Goal: Check status: Check status

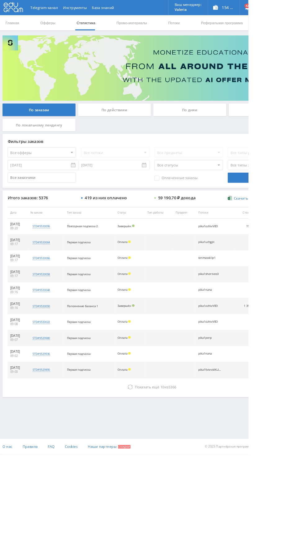
click at [233, 136] on div "По дням" at bounding box center [232, 135] width 89 height 16
click at [0, 0] on input "По дням" at bounding box center [0, 0] width 0 height 0
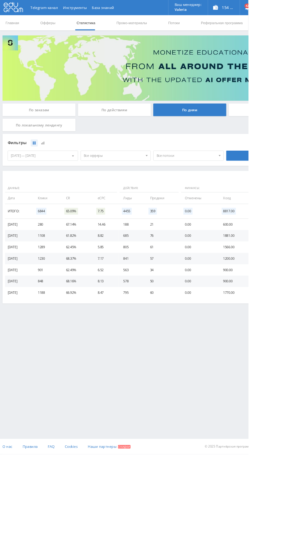
click at [152, 192] on span "Все офферы" at bounding box center [139, 191] width 73 height 12
click at [144, 218] on button "Кампус AI" at bounding box center [142, 221] width 86 height 9
click at [162, 194] on span "Кампус AI" at bounding box center [139, 191] width 73 height 12
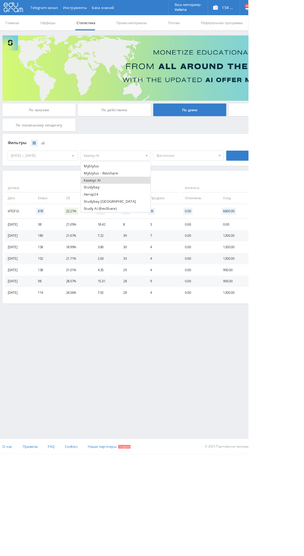
click at [147, 227] on button "Studybay" at bounding box center [142, 229] width 86 height 9
click at [141, 243] on button "Studybay [GEOGRAPHIC_DATA]" at bounding box center [142, 247] width 86 height 9
click at [149, 228] on button "Studybay" at bounding box center [142, 229] width 86 height 9
click at [145, 219] on button "Кампус AI" at bounding box center [142, 221] width 86 height 9
click at [139, 243] on button "Studybay [GEOGRAPHIC_DATA]" at bounding box center [142, 247] width 86 height 9
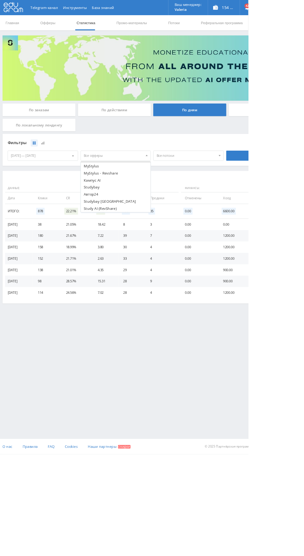
click at [137, 240] on button "Автор24" at bounding box center [142, 238] width 86 height 9
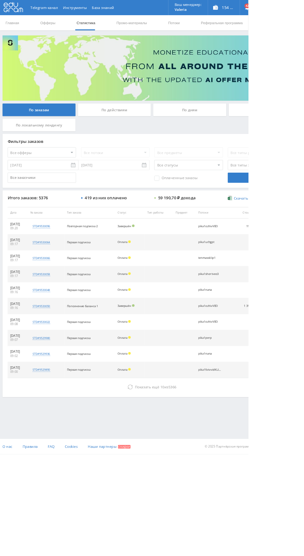
click at [233, 134] on div "По дням" at bounding box center [232, 135] width 89 height 16
click at [0, 0] on input "По дням" at bounding box center [0, 0] width 0 height 0
